Goal: Transaction & Acquisition: Purchase product/service

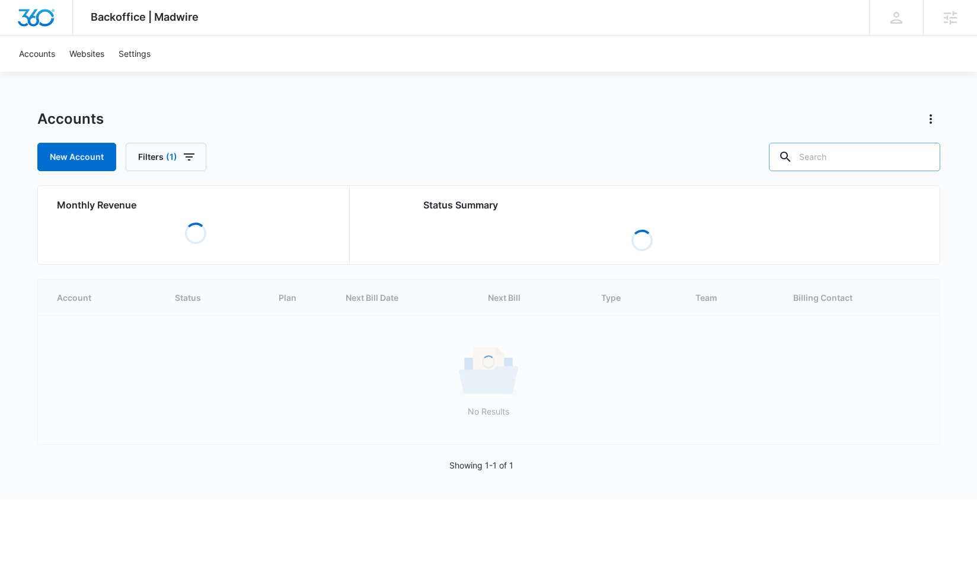
click at [857, 153] on input "text" at bounding box center [854, 157] width 171 height 28
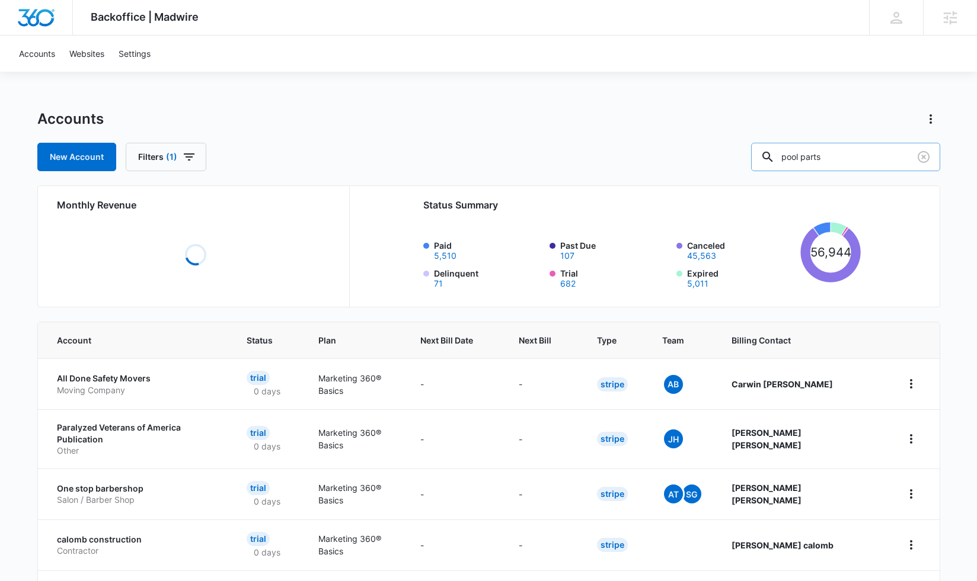
type input "pool parts"
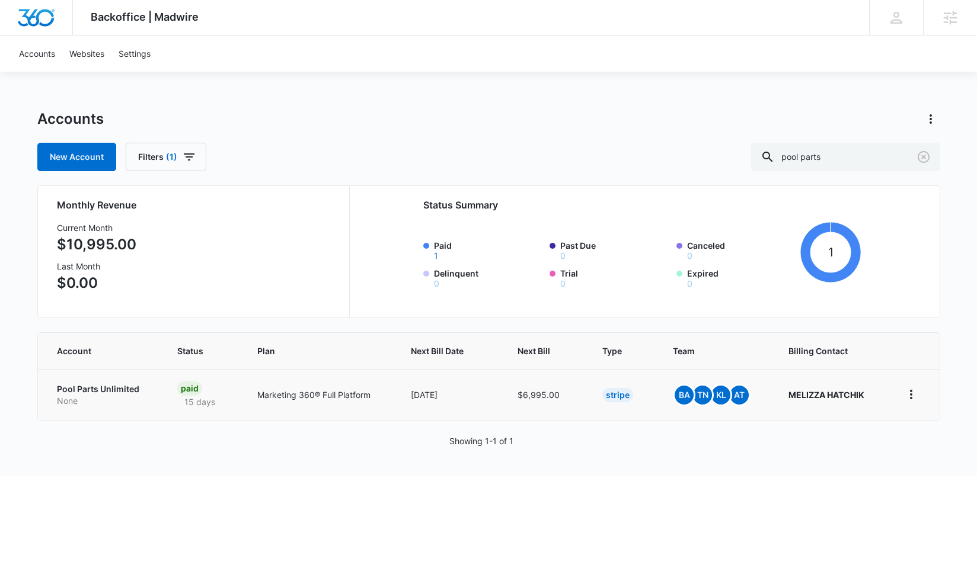
click at [113, 393] on p "Pool Parts Unlimited" at bounding box center [103, 389] width 92 height 12
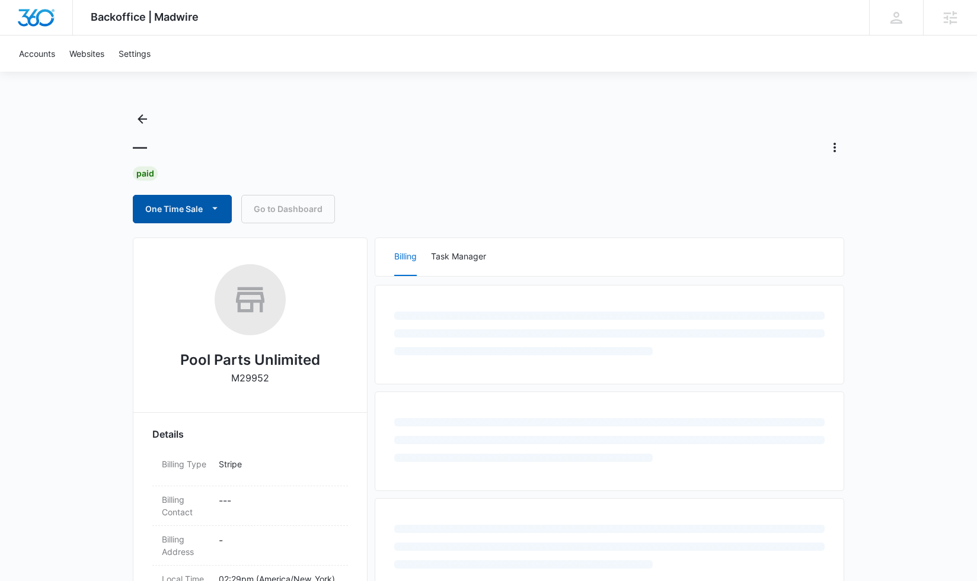
click at [190, 203] on button "One Time Sale" at bounding box center [182, 209] width 99 height 28
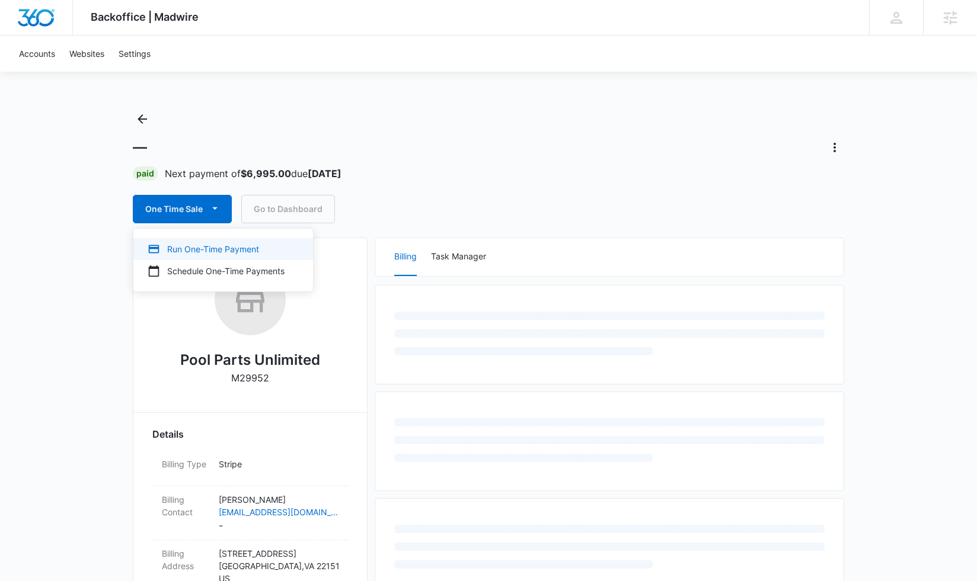
click at [212, 250] on div "Run One-Time Payment" at bounding box center [216, 249] width 137 height 12
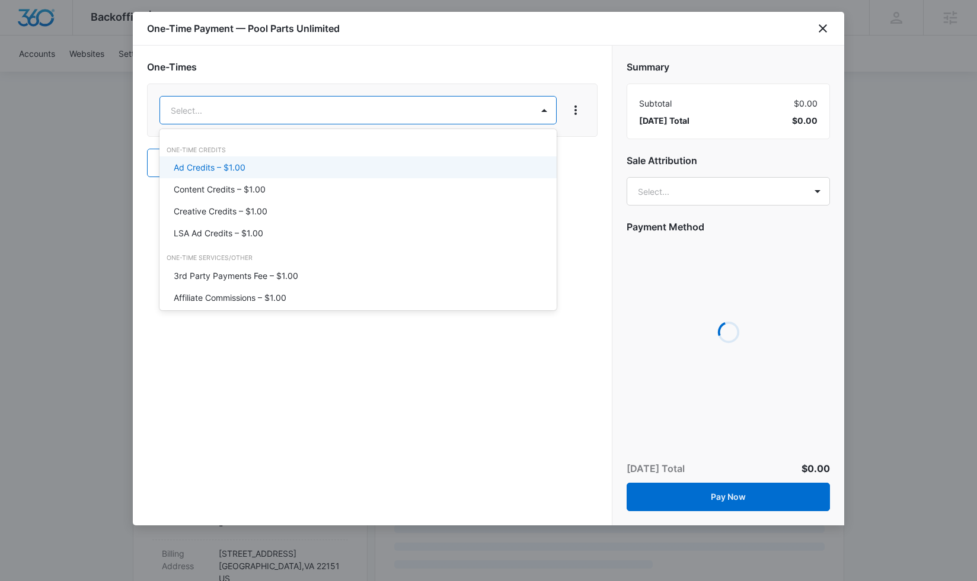
click at [261, 166] on div "Ad Credits – $1.00" at bounding box center [357, 167] width 366 height 12
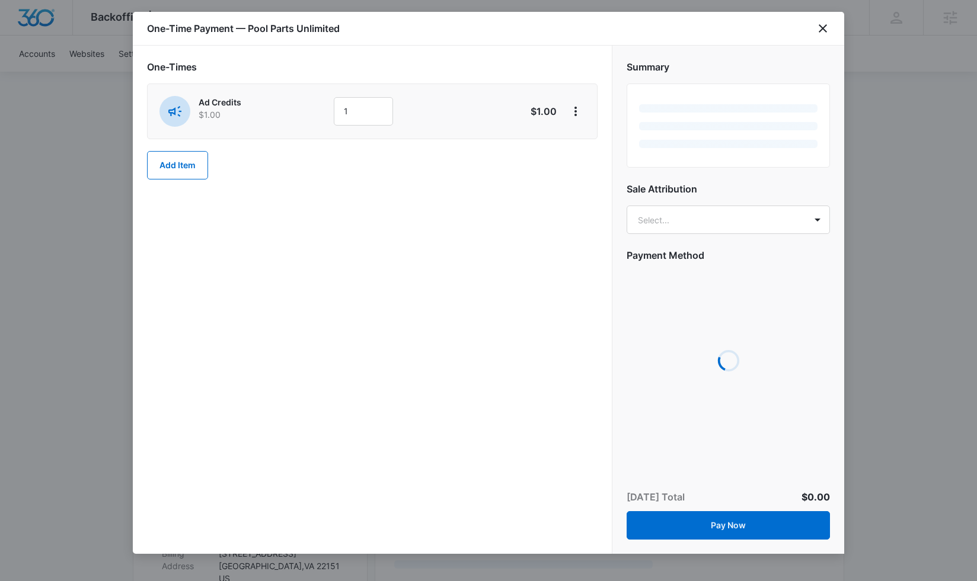
click at [357, 108] on input "1" at bounding box center [363, 111] width 59 height 28
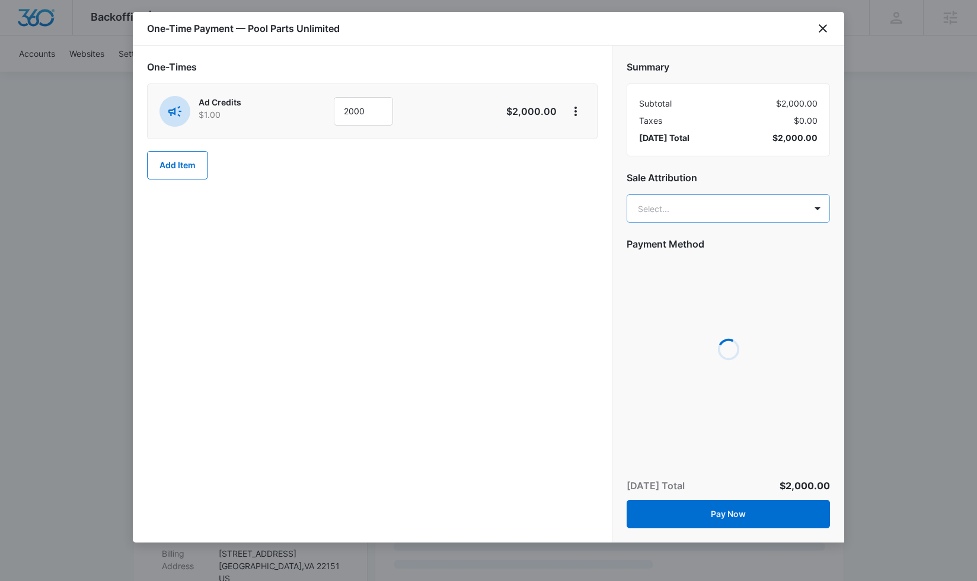
type input "2000"
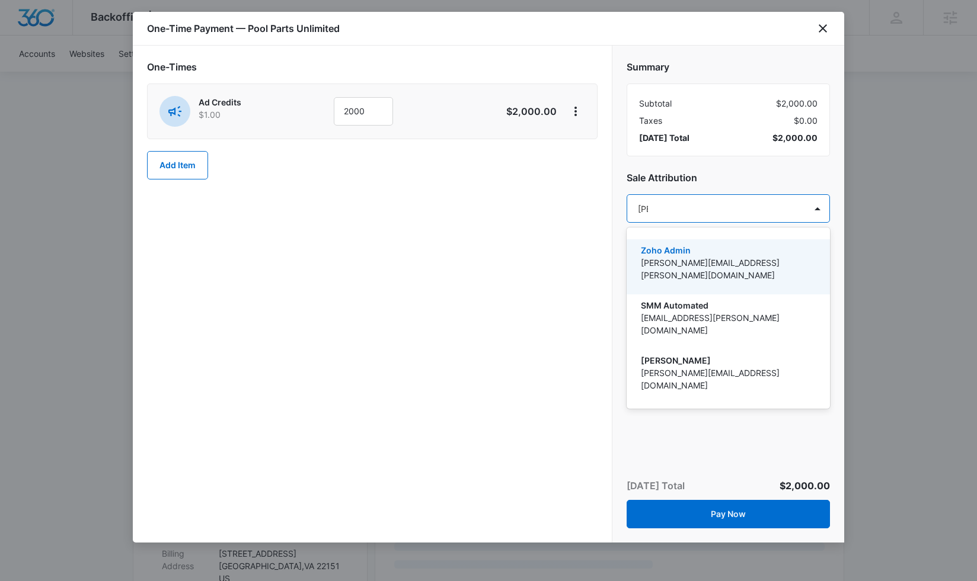
type input "tomm"
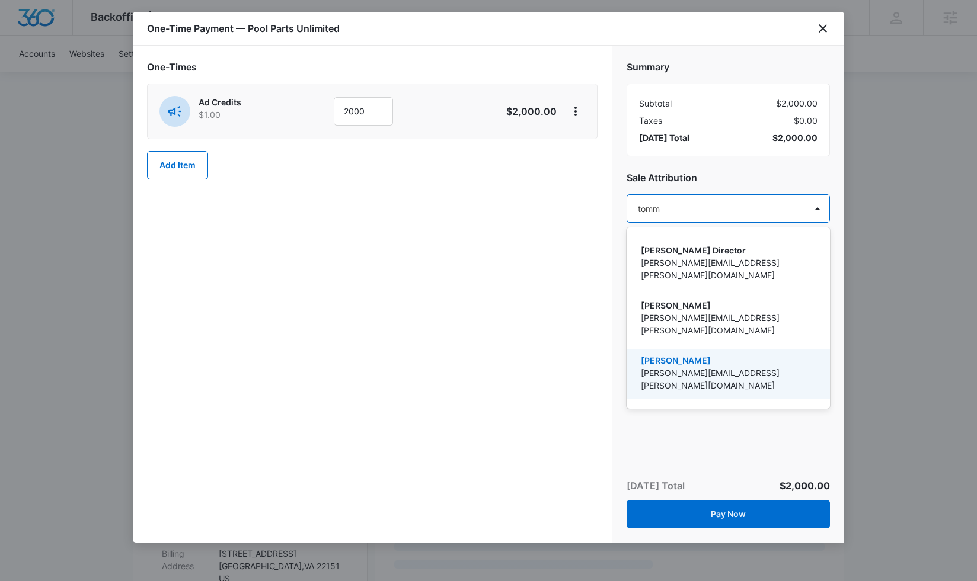
click at [695, 367] on p "[PERSON_NAME][EMAIL_ADDRESS][PERSON_NAME][DOMAIN_NAME]" at bounding box center [727, 379] width 172 height 25
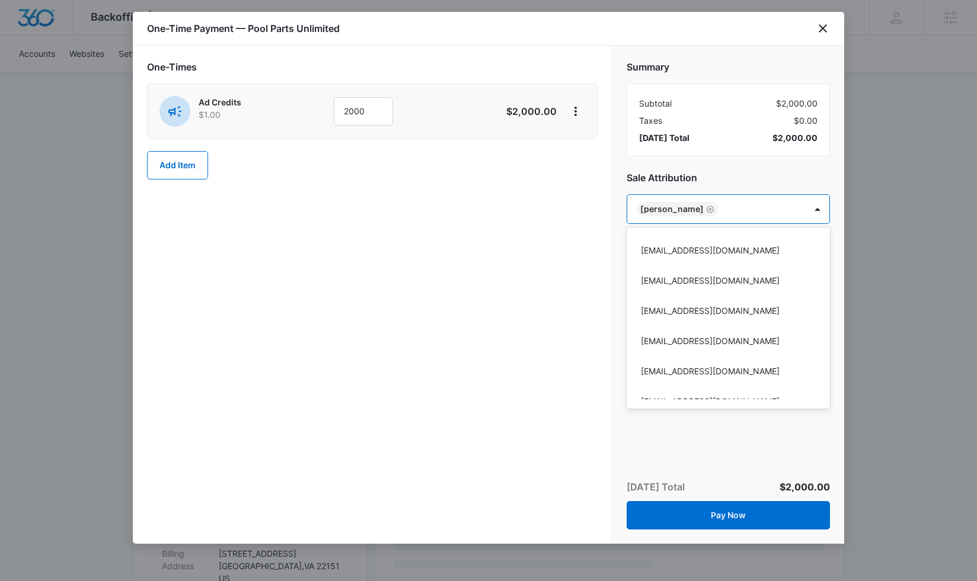
click at [595, 283] on div at bounding box center [488, 290] width 977 height 581
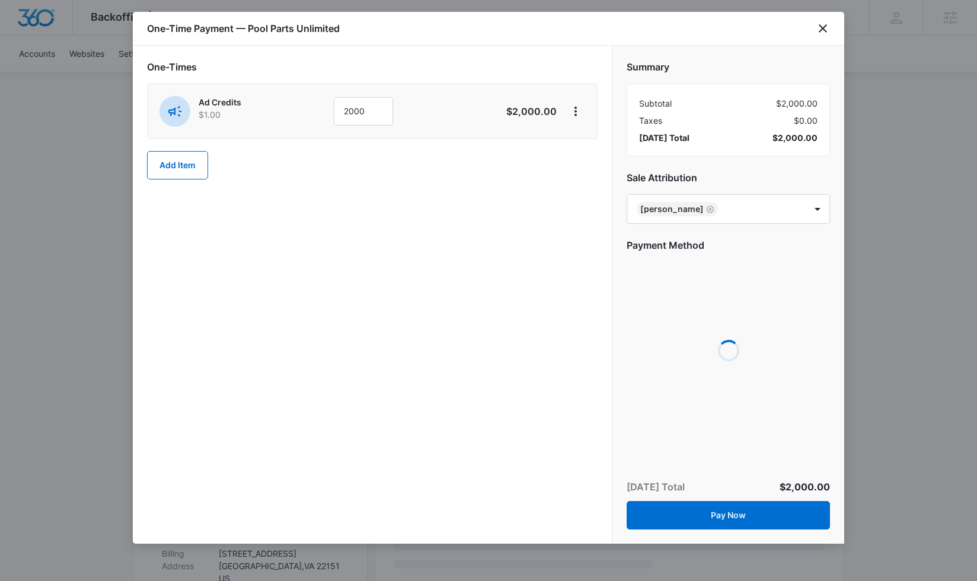
click at [812, 33] on div "One-Time Payment — Pool Parts Unlimited" at bounding box center [488, 29] width 711 height 34
click at [818, 29] on icon "close" at bounding box center [822, 28] width 14 height 14
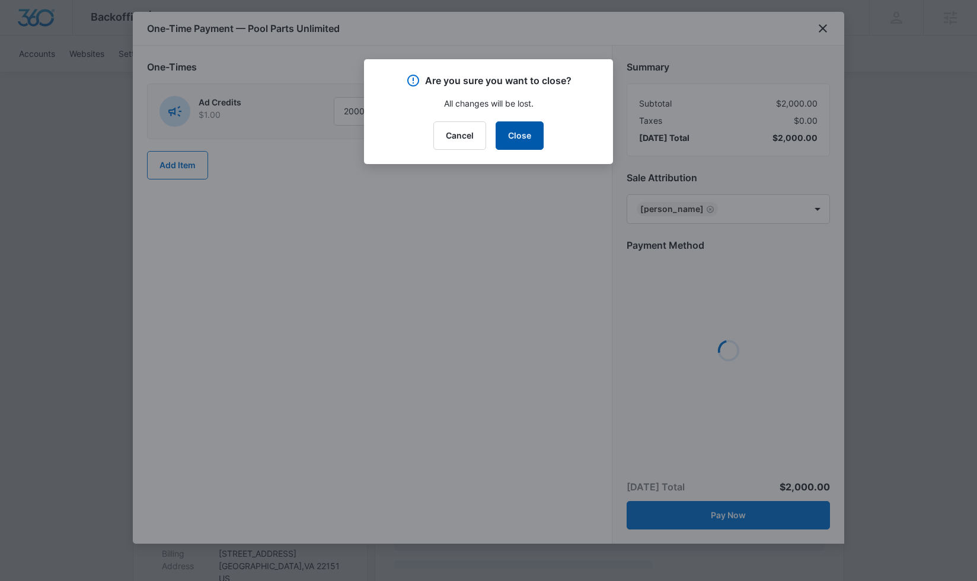
click at [533, 141] on button "Close" at bounding box center [519, 135] width 48 height 28
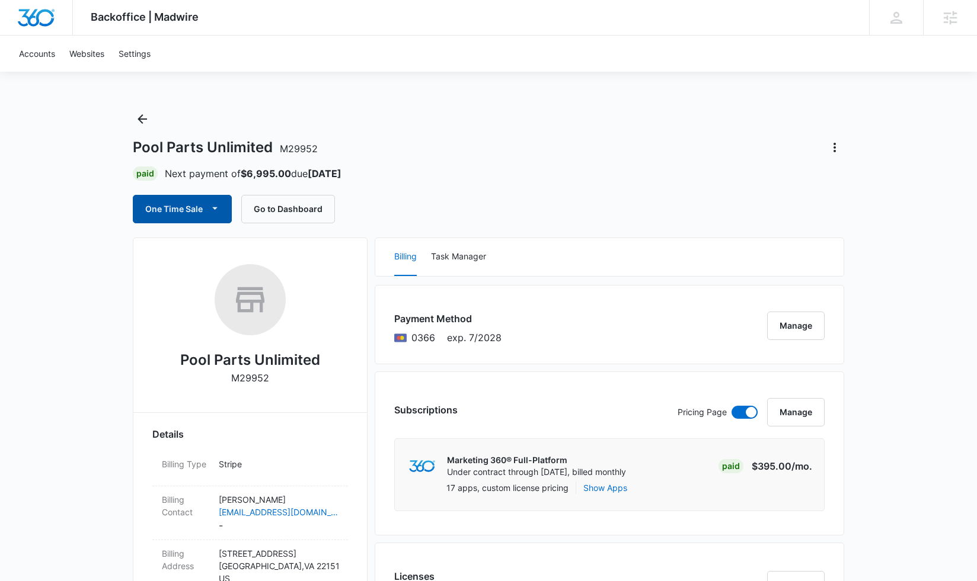
click at [202, 206] on button "One Time Sale" at bounding box center [182, 209] width 99 height 28
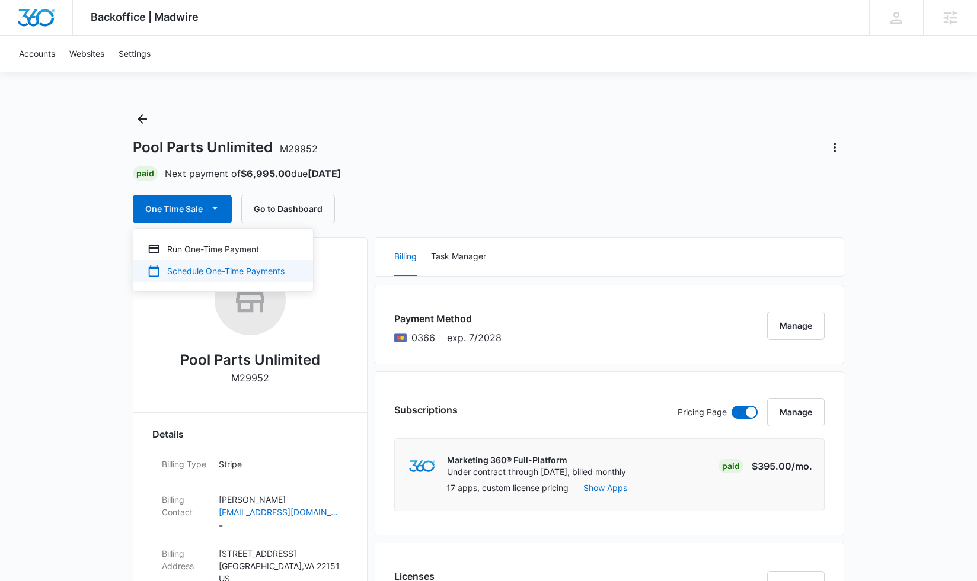
click at [207, 260] on button "Schedule One-Time Payments" at bounding box center [223, 271] width 180 height 22
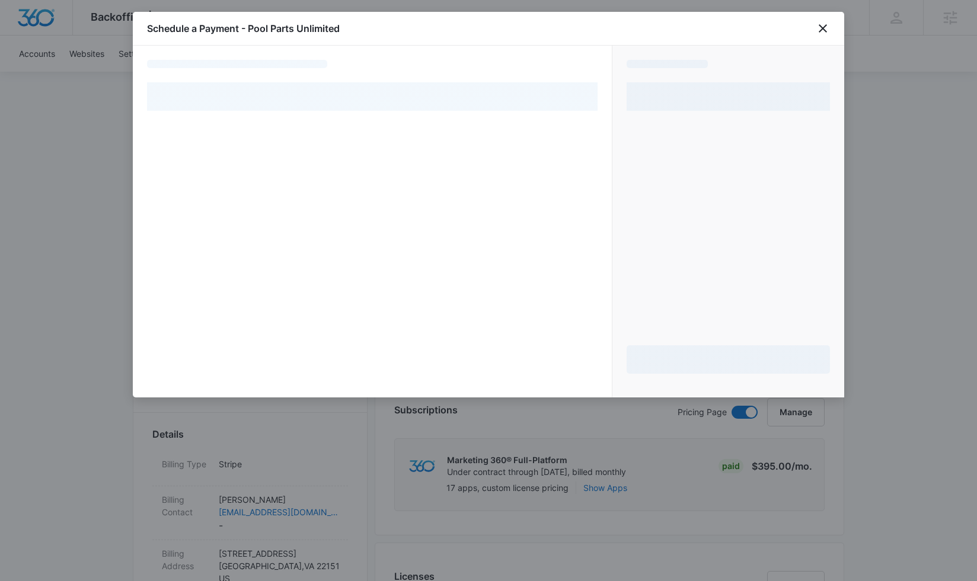
select select "pm_1RngCxA4n8RTgNjUoVRADcej"
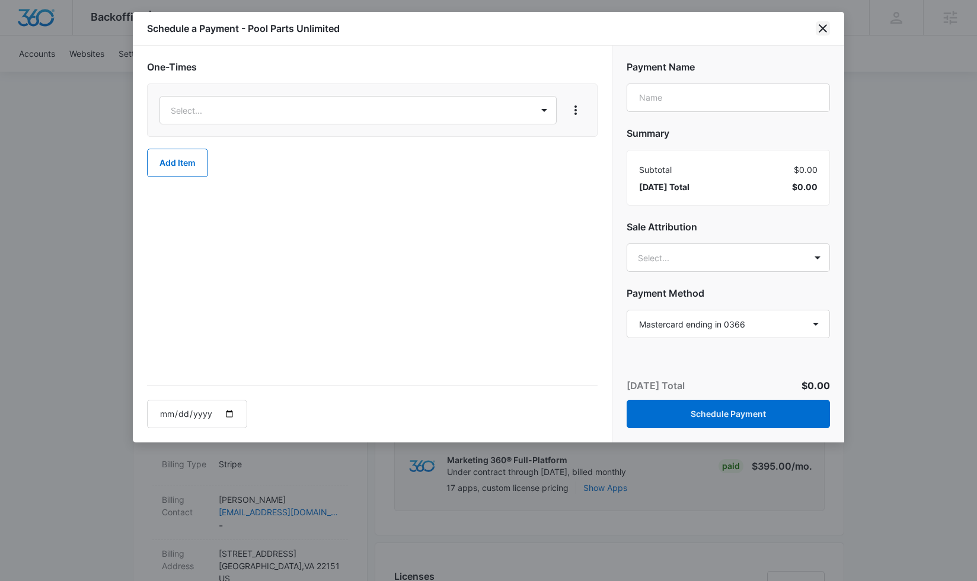
click at [820, 30] on icon "close" at bounding box center [822, 28] width 14 height 14
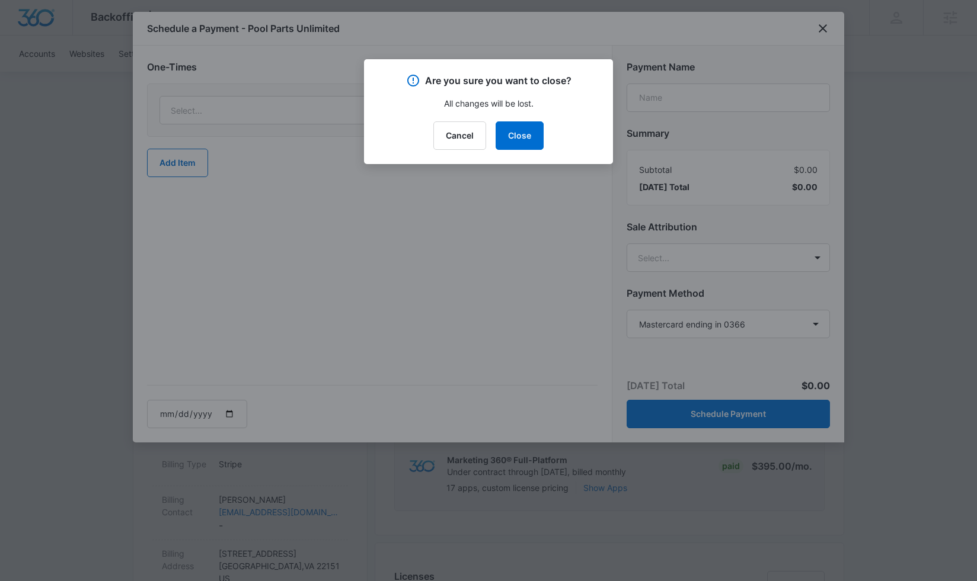
drag, startPoint x: 523, startPoint y: 137, endPoint x: 466, endPoint y: 153, distance: 58.9
click at [523, 137] on button "Close" at bounding box center [519, 135] width 48 height 28
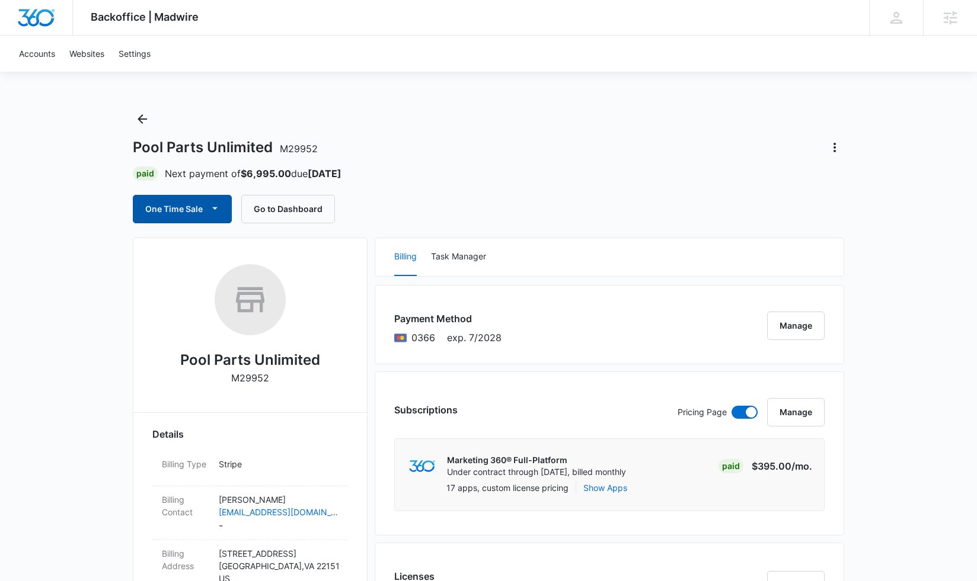
click at [199, 209] on button "One Time Sale" at bounding box center [182, 209] width 99 height 28
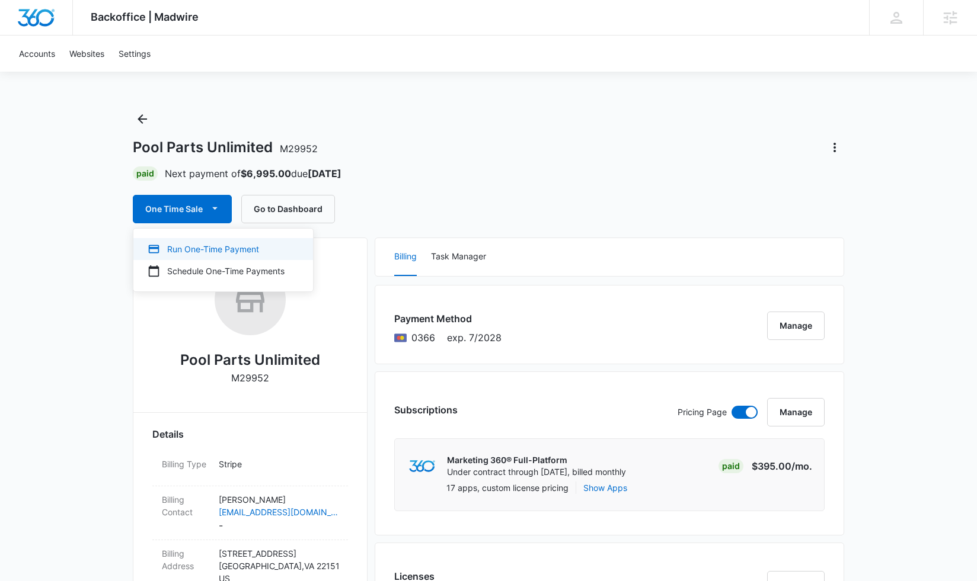
click at [196, 246] on div "Run One-Time Payment" at bounding box center [216, 249] width 137 height 12
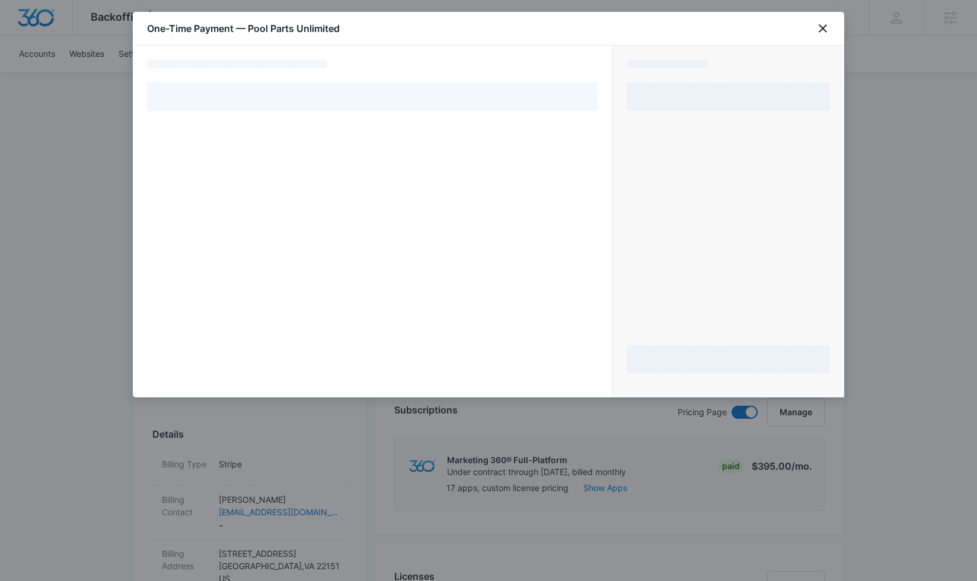
select select "pm_1RngCxA4n8RTgNjUoVRADcej"
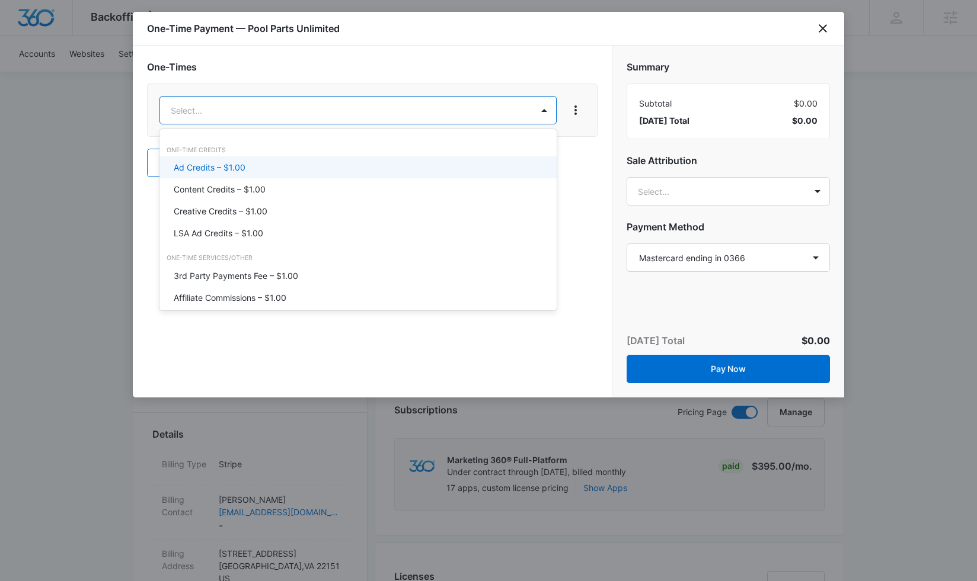
click at [443, 151] on div "One-Time Credits" at bounding box center [357, 150] width 397 height 9
drag, startPoint x: 272, startPoint y: 161, endPoint x: 283, endPoint y: 140, distance: 24.1
click at [272, 161] on div "Ad Credits – $1.00" at bounding box center [357, 167] width 366 height 12
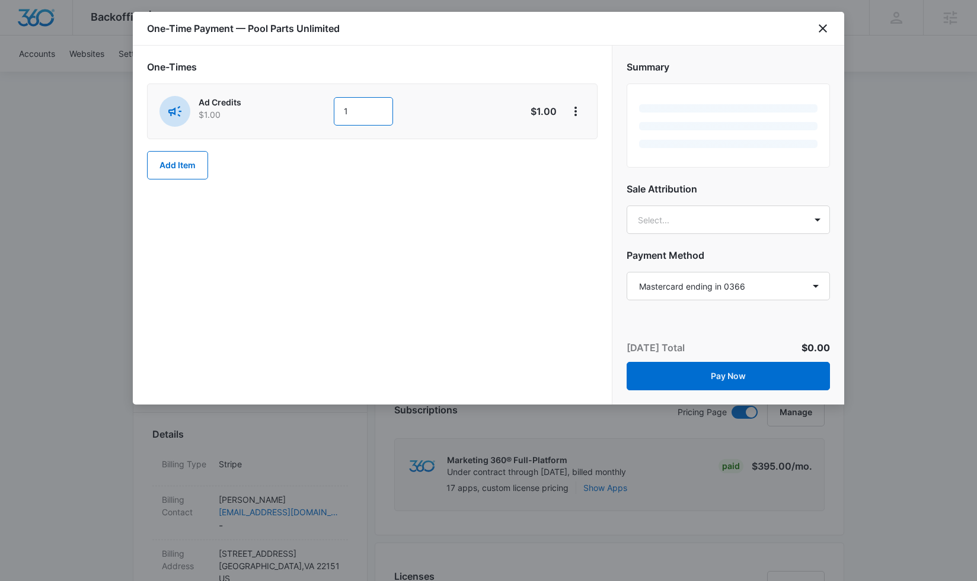
click at [353, 116] on input "1" at bounding box center [363, 111] width 59 height 28
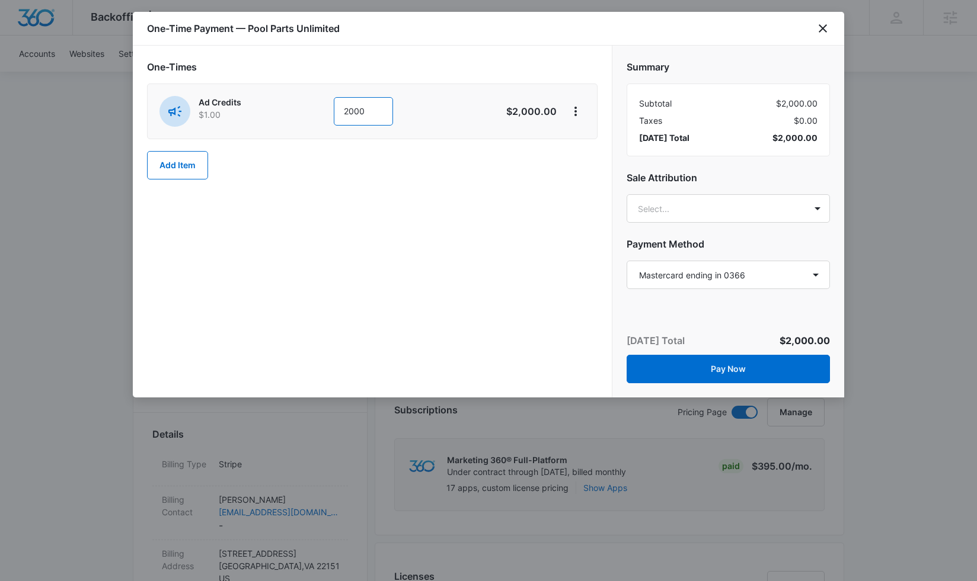
type input "2000"
click at [270, 226] on div "One-Times Ad Credits $1.00 2000 $2,000.00 Add Item" at bounding box center [372, 222] width 479 height 352
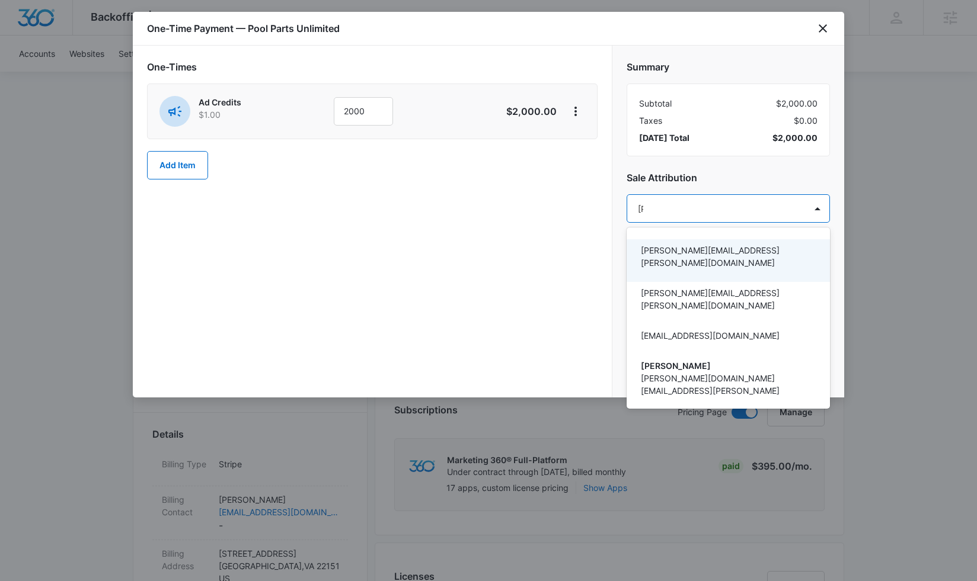
type input "tomm"
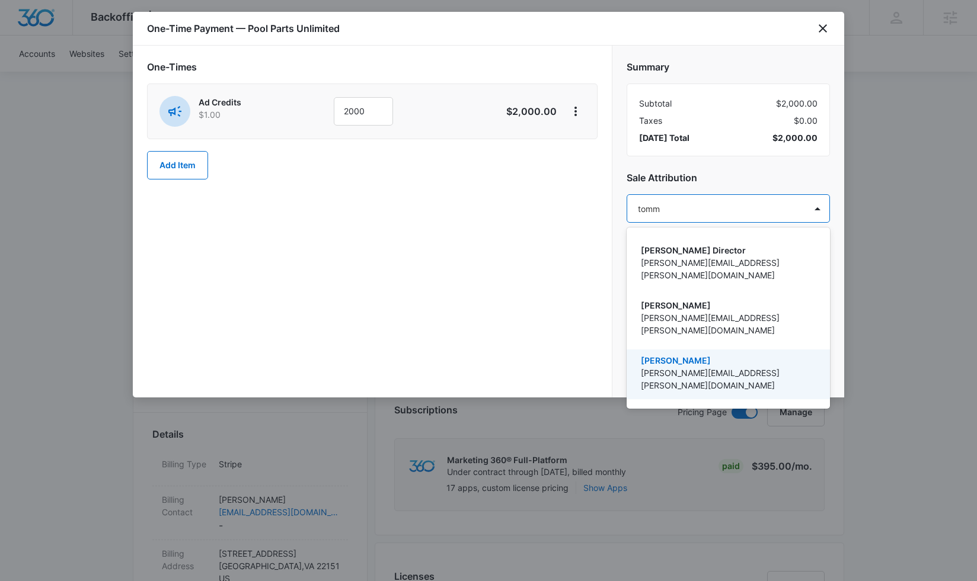
click at [657, 354] on p "[PERSON_NAME]" at bounding box center [727, 360] width 172 height 12
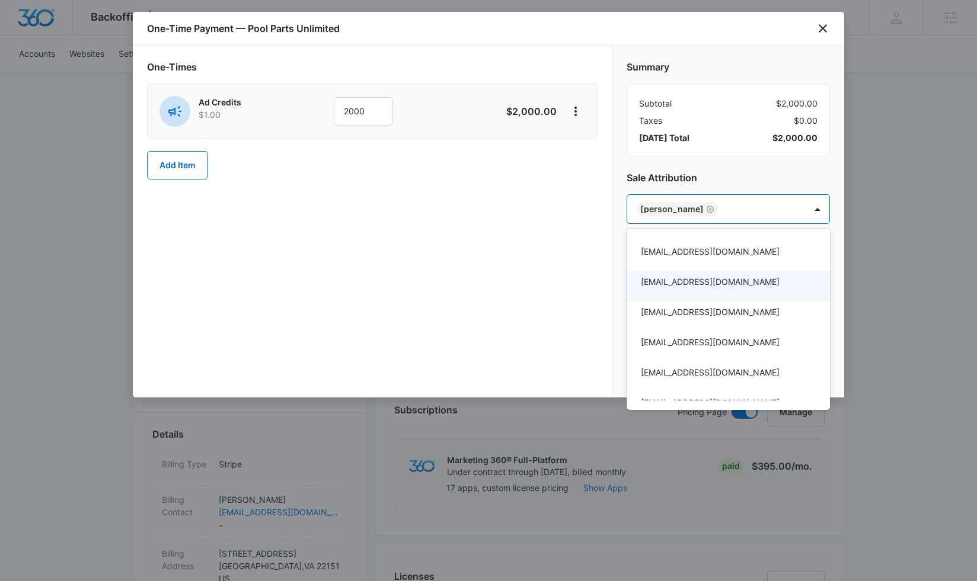
click at [585, 252] on div at bounding box center [488, 290] width 977 height 581
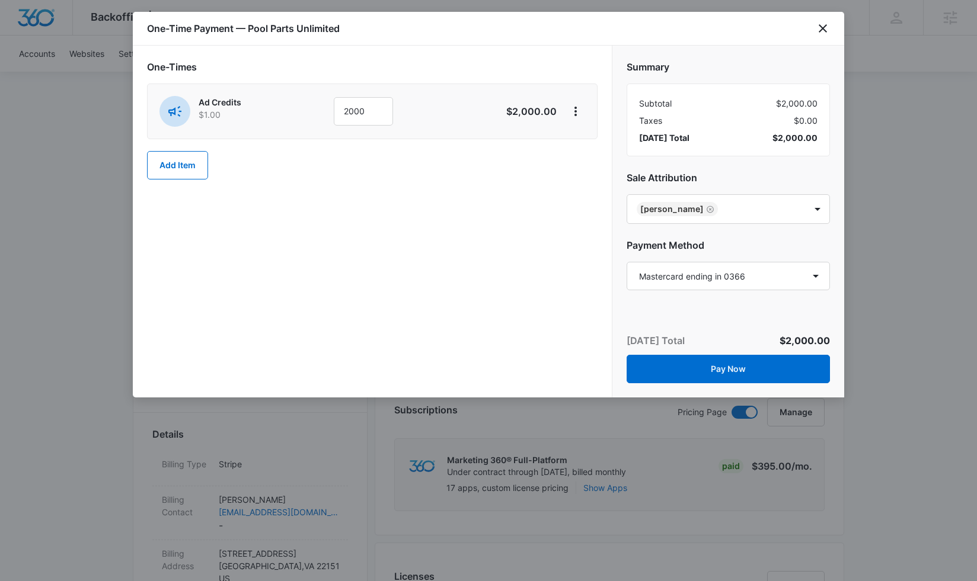
click at [567, 232] on div "One-Times Ad Credits $1.00 2000 $2,000.00 Add Item" at bounding box center [372, 222] width 479 height 352
click at [668, 366] on button "Pay Now" at bounding box center [727, 369] width 203 height 28
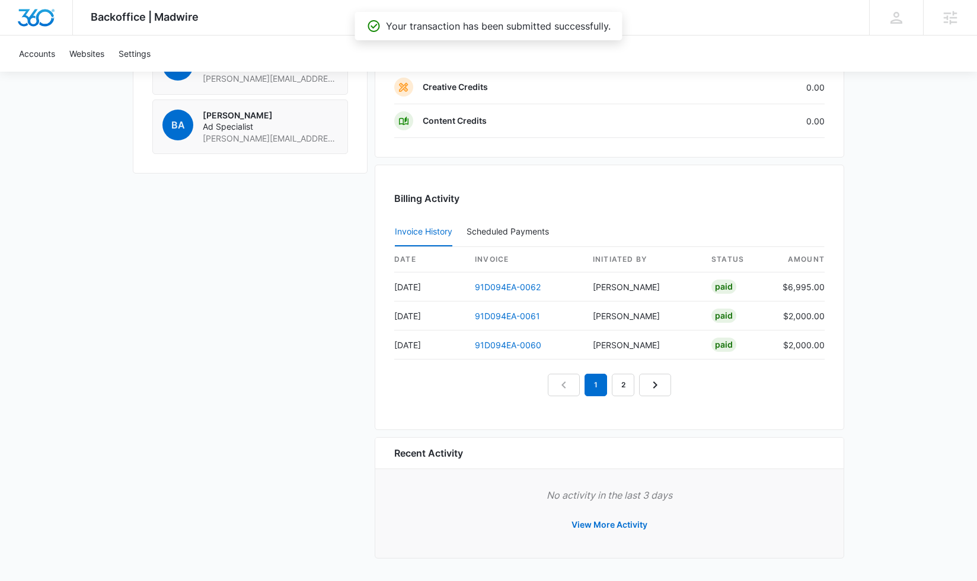
scroll to position [1016, 0]
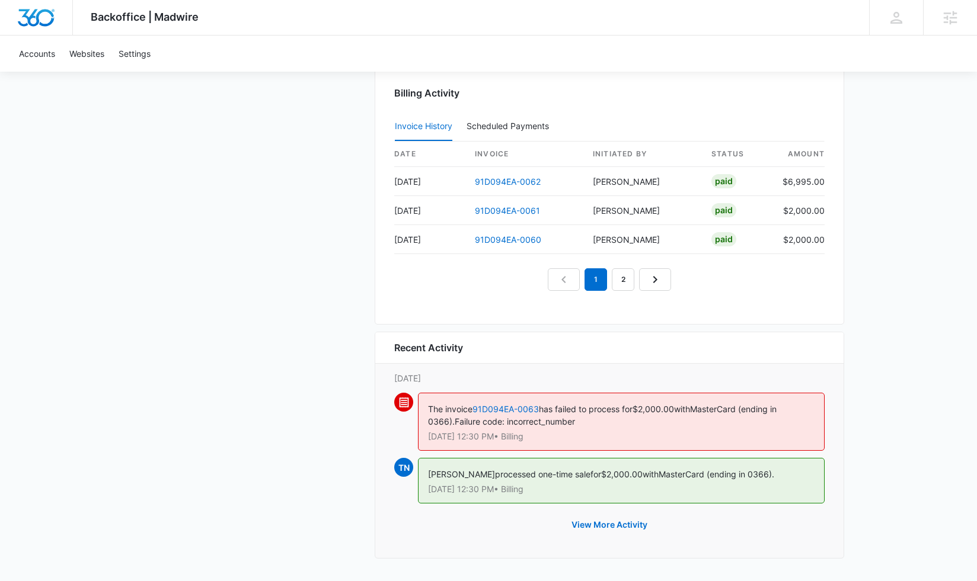
scroll to position [1121, 0]
click at [584, 525] on button "View More Activity" at bounding box center [609, 525] width 100 height 28
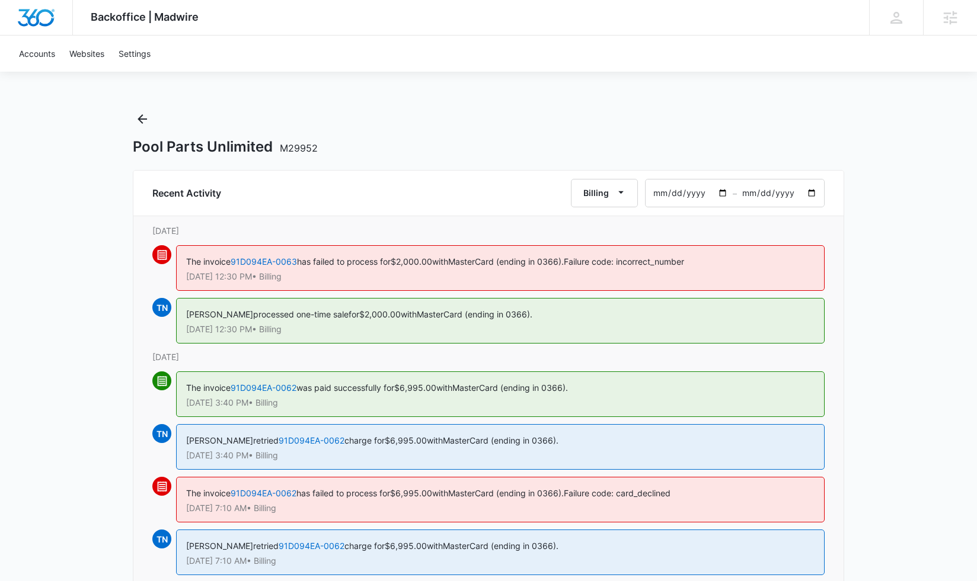
click at [146, 129] on div "Pool Parts Unlimited M29952" at bounding box center [488, 133] width 711 height 46
click at [143, 122] on icon "Back" at bounding box center [142, 119] width 14 height 14
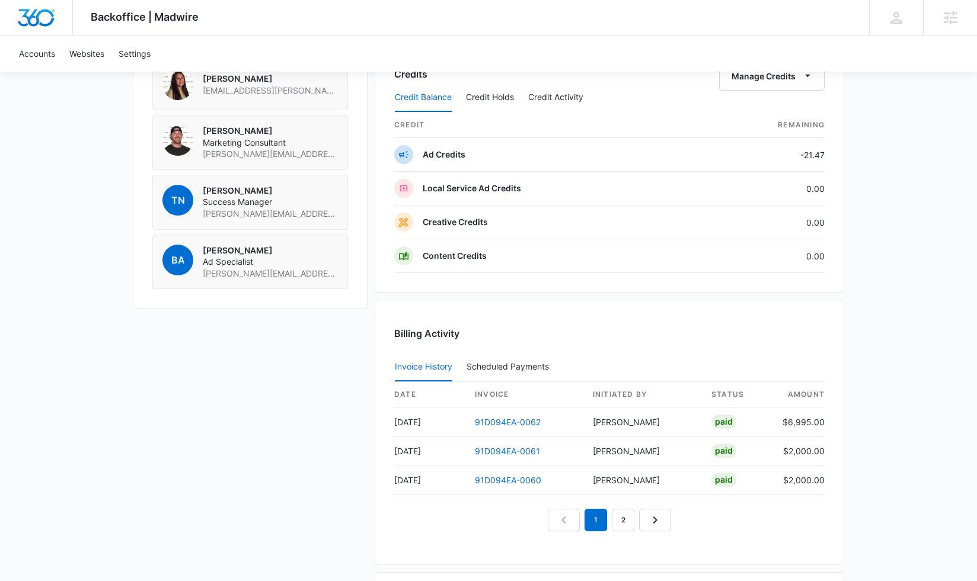
scroll to position [1093, 0]
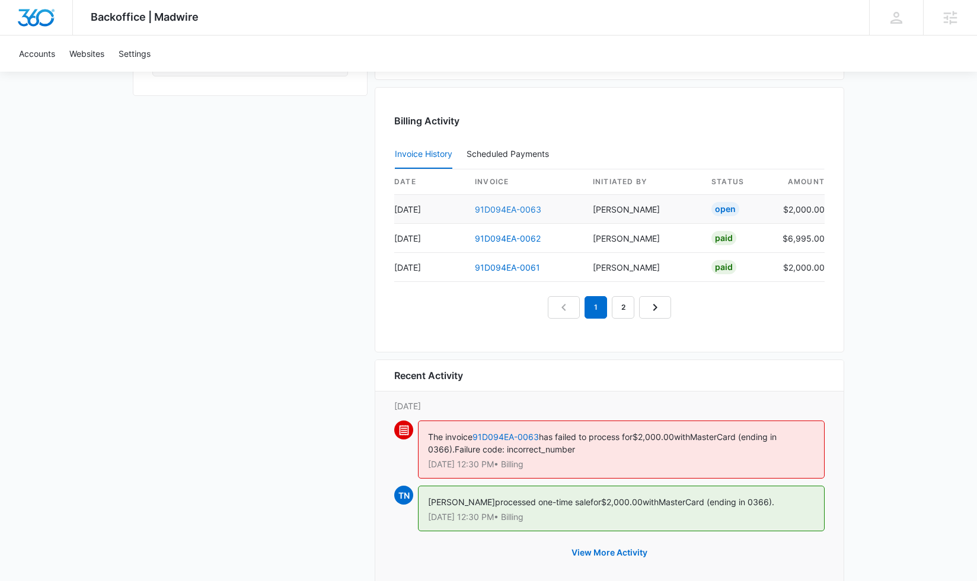
click at [509, 209] on link "91D094EA-0063" at bounding box center [508, 209] width 66 height 10
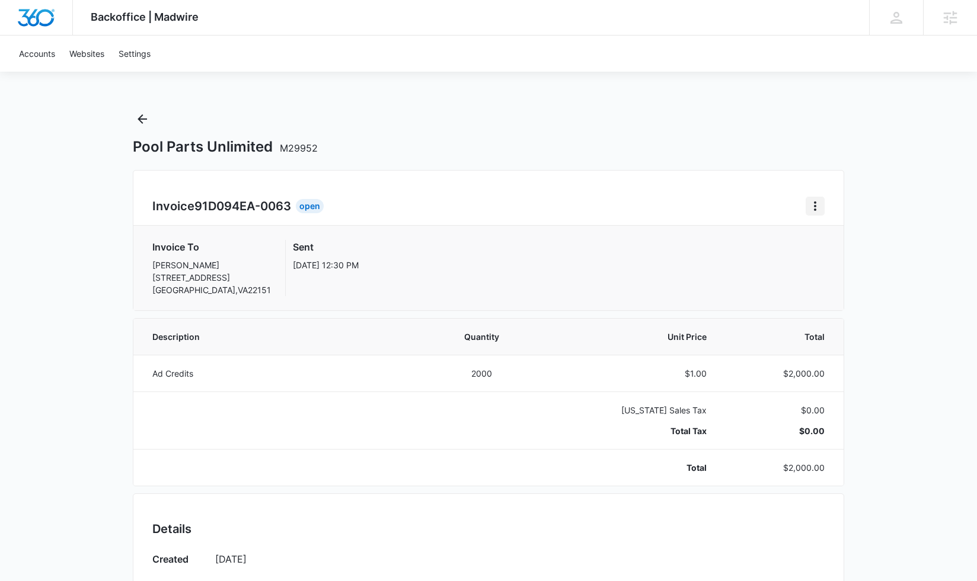
click at [813, 212] on icon "Home" at bounding box center [815, 206] width 14 height 14
click at [828, 244] on link "Download Invoice" at bounding box center [854, 239] width 69 height 10
